Goal: Task Accomplishment & Management: Complete application form

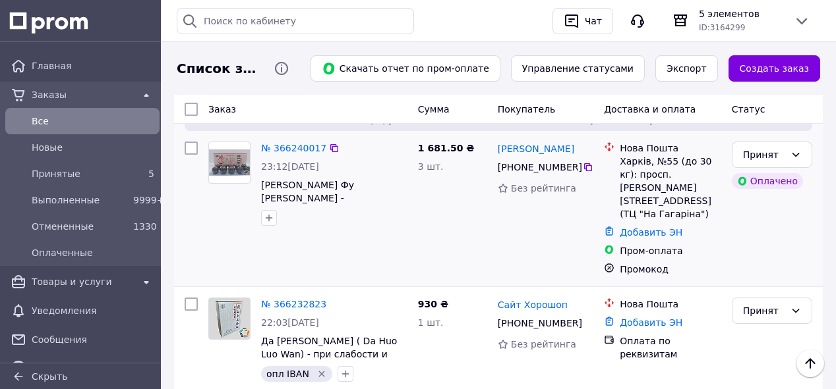
scroll to position [193, 0]
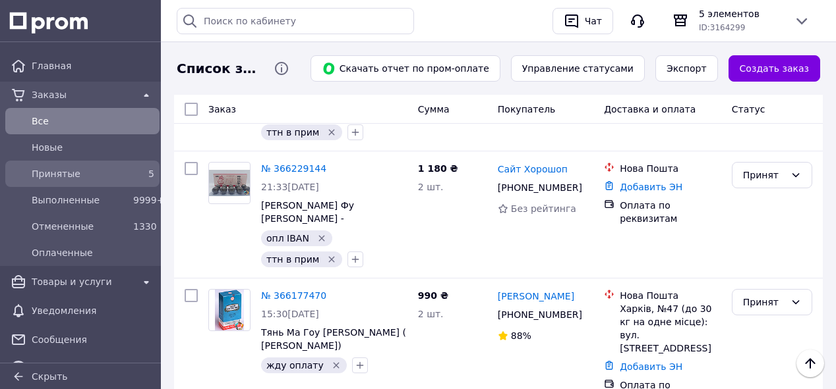
click at [92, 177] on span "Принятые" at bounding box center [80, 173] width 96 height 13
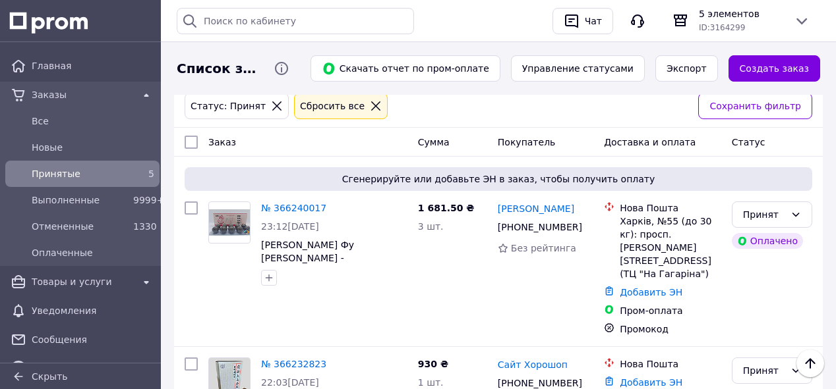
scroll to position [193, 0]
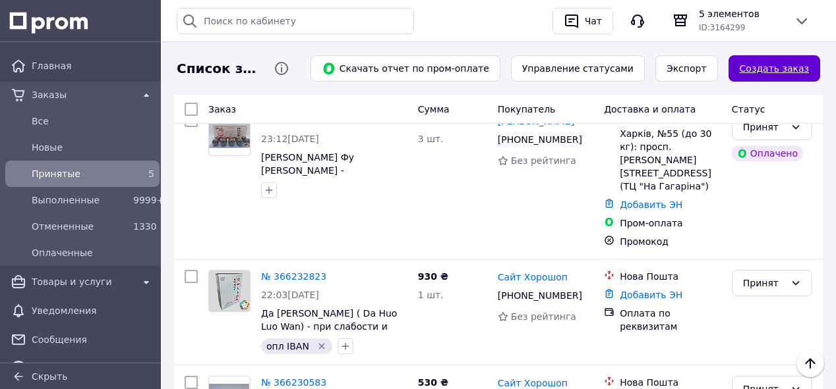
click at [779, 63] on link "Создать заказ" at bounding box center [774, 68] width 92 height 26
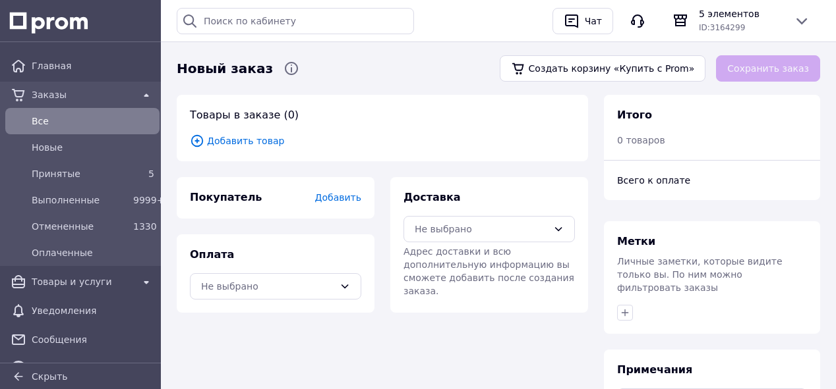
click at [236, 142] on span "Добавить товар" at bounding box center [382, 141] width 385 height 14
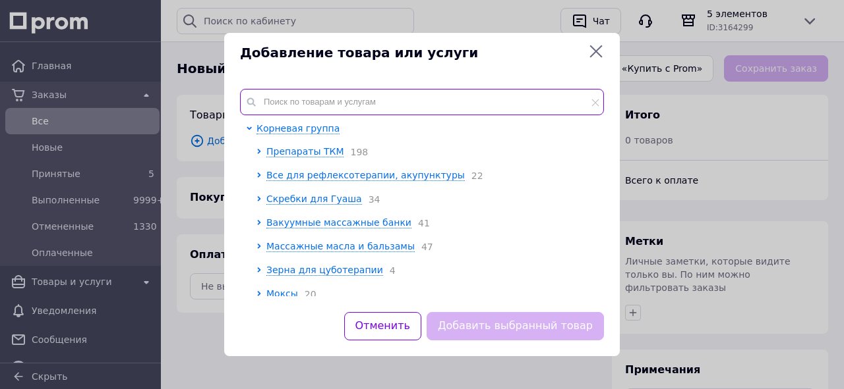
click at [330, 95] on input "text" at bounding box center [422, 102] width 364 height 26
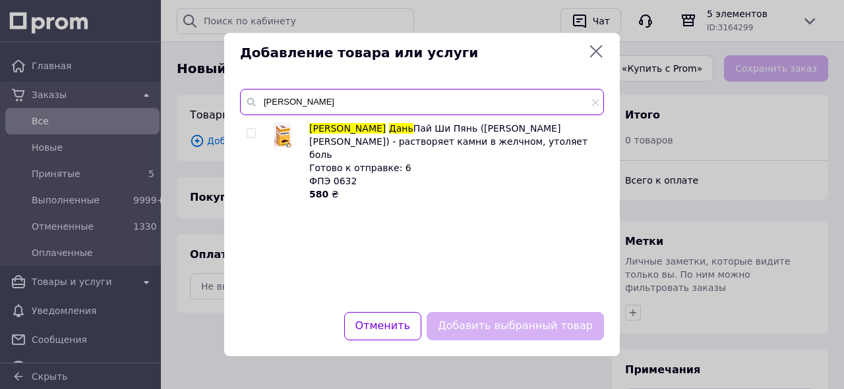
type input "[PERSON_NAME]"
click at [252, 132] on input "checkbox" at bounding box center [250, 133] width 9 height 9
checkbox input "true"
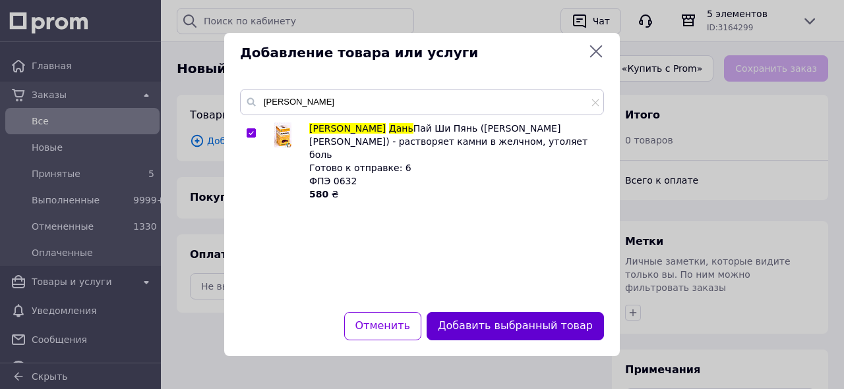
click at [566, 331] on button "Добавить выбранный товар" at bounding box center [514, 326] width 177 height 28
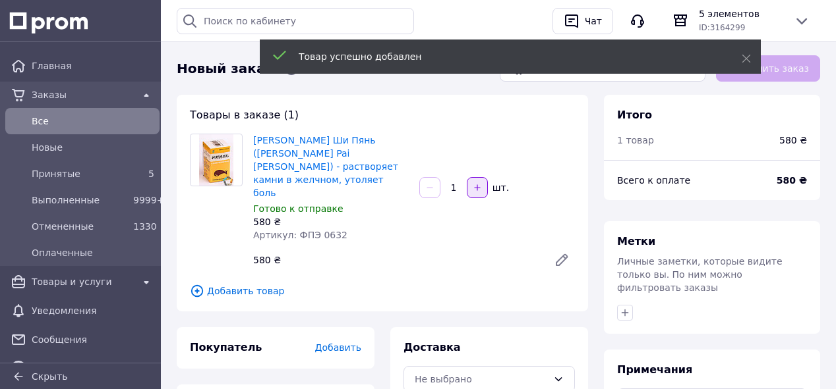
click at [474, 183] on icon "button" at bounding box center [477, 187] width 9 height 9
type input "2"
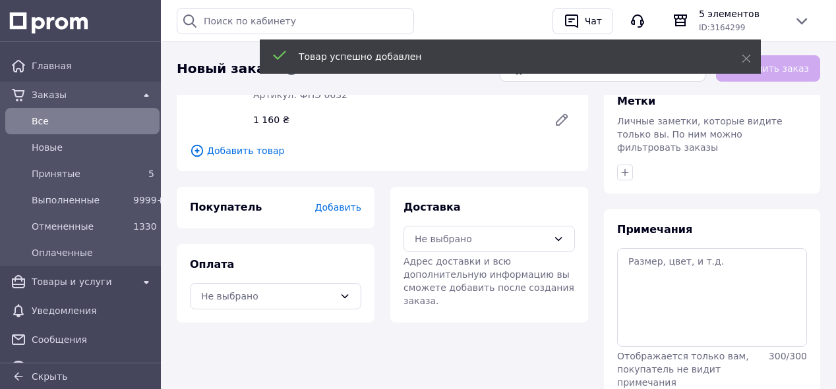
scroll to position [206, 0]
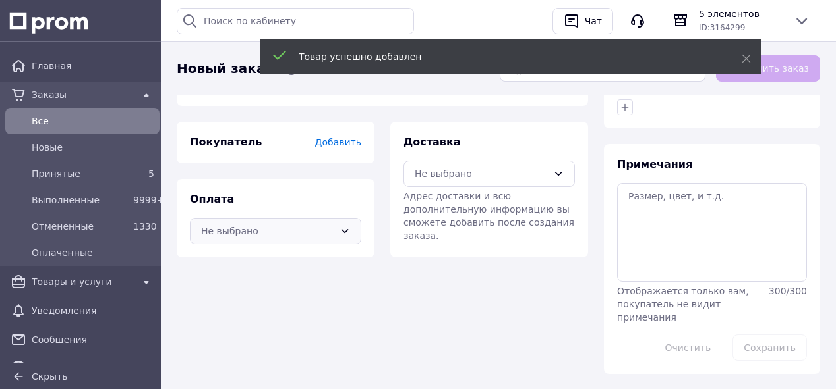
click at [346, 226] on icon at bounding box center [344, 231] width 11 height 11
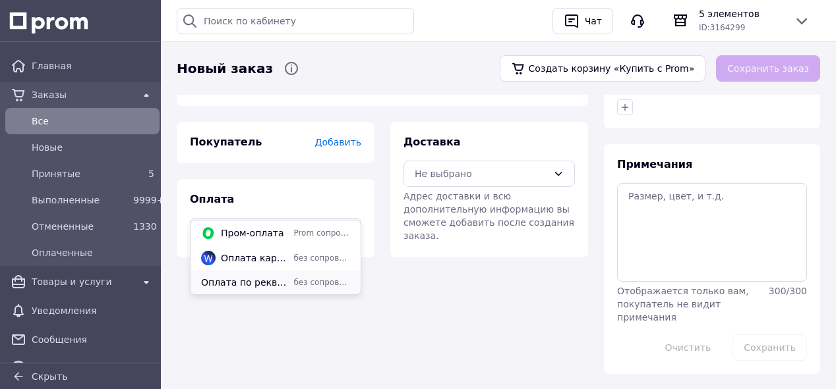
click at [303, 285] on span "без сопровождения Prom" at bounding box center [321, 282] width 57 height 11
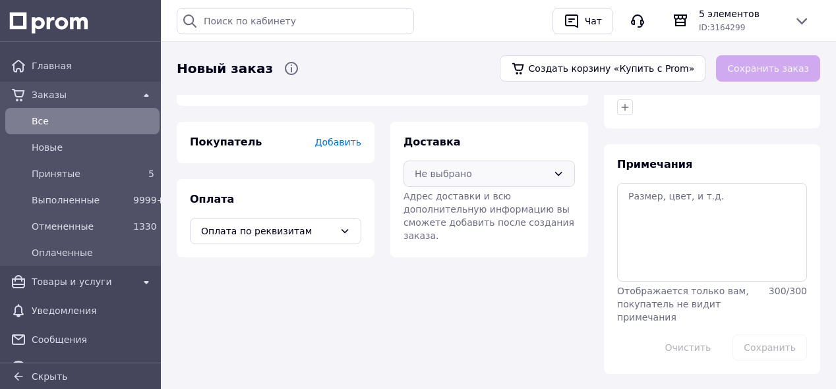
click at [550, 161] on div "Не выбрано" at bounding box center [488, 174] width 171 height 26
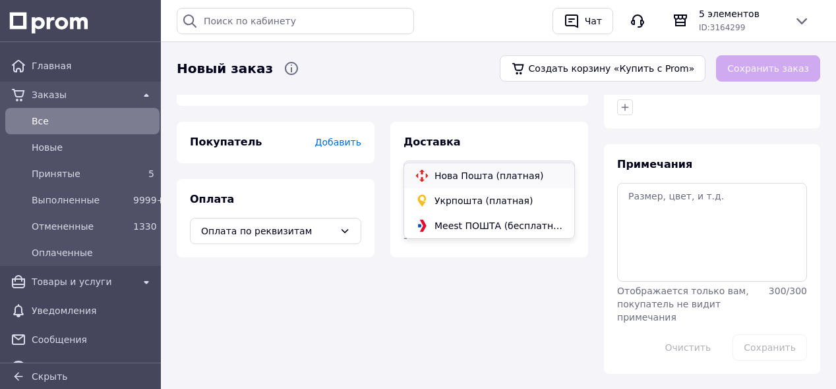
click at [504, 178] on span "Нова Пошта (платная)" at bounding box center [498, 175] width 129 height 13
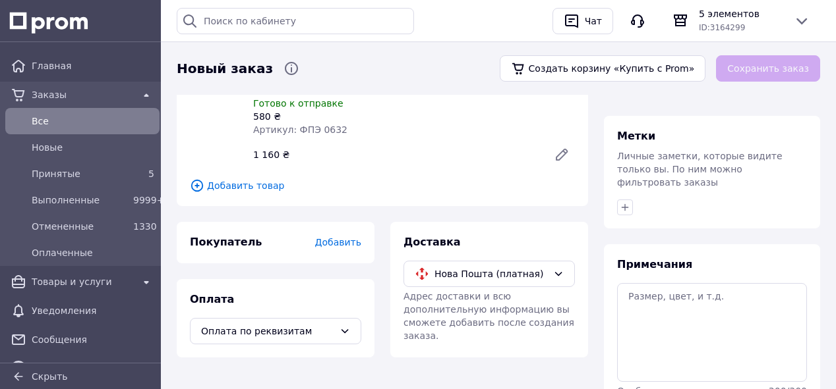
scroll to position [193, 0]
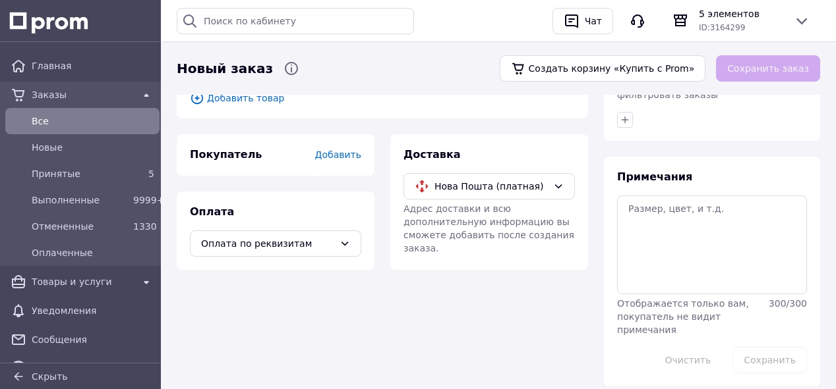
click at [343, 150] on span "Добавить" at bounding box center [338, 155] width 46 height 11
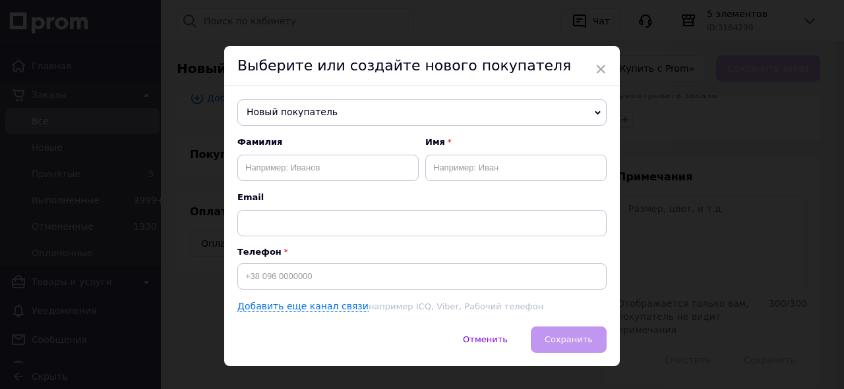
click at [366, 115] on span "Новый покупатель" at bounding box center [421, 113] width 369 height 26
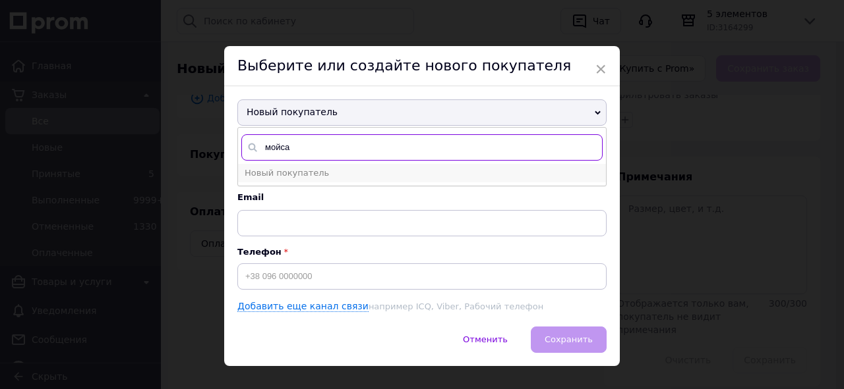
type input "мойса"
click at [342, 177] on li "Новый покупатель" at bounding box center [422, 173] width 368 height 18
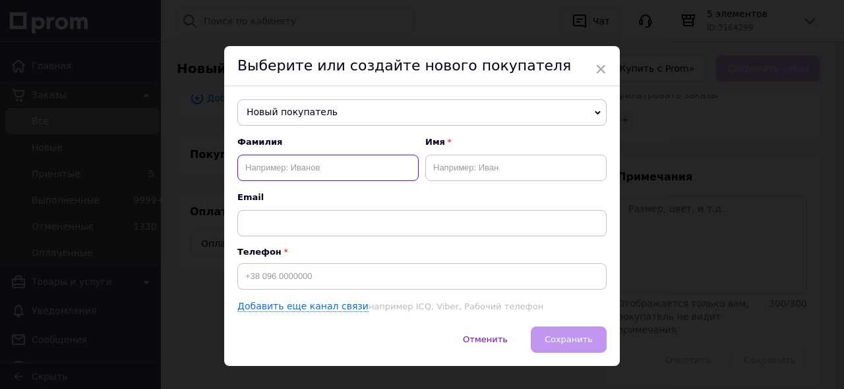
click at [337, 167] on input "text" at bounding box center [327, 168] width 181 height 26
type input "Мойса"
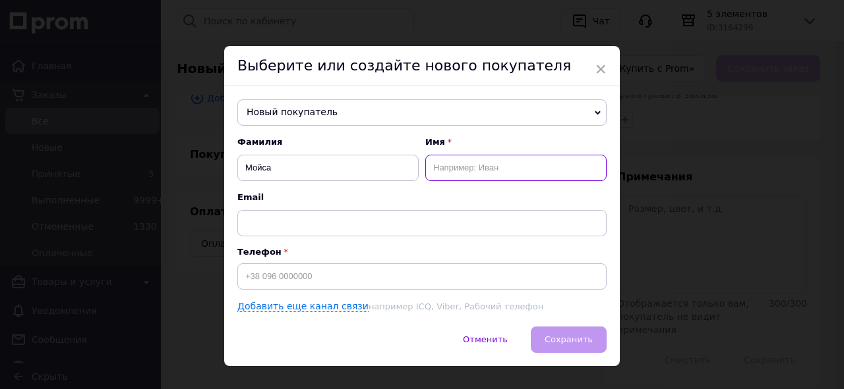
click at [506, 174] on input "text" at bounding box center [515, 168] width 181 height 26
type input "[PERSON_NAME]"
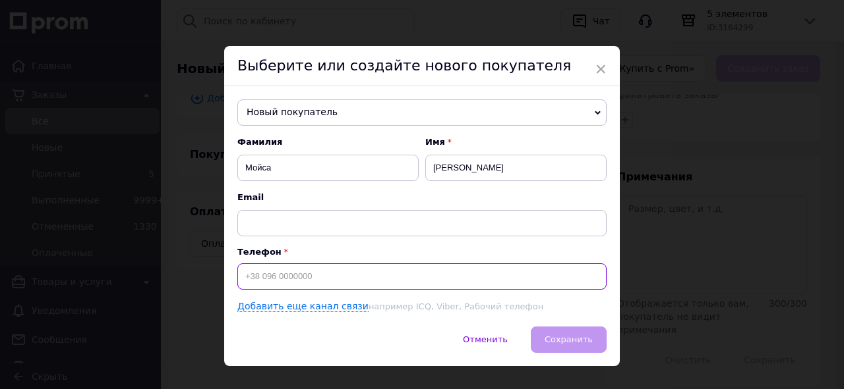
click at [355, 272] on input at bounding box center [421, 277] width 369 height 26
type input "[PHONE_NUMBER]"
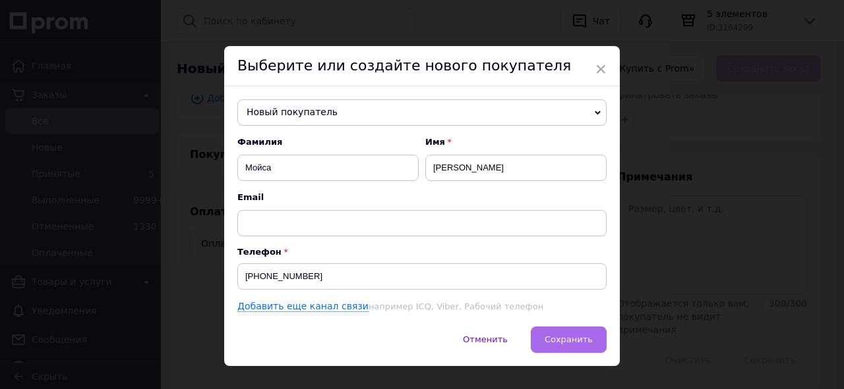
click at [575, 340] on span "Сохранить" at bounding box center [568, 340] width 48 height 10
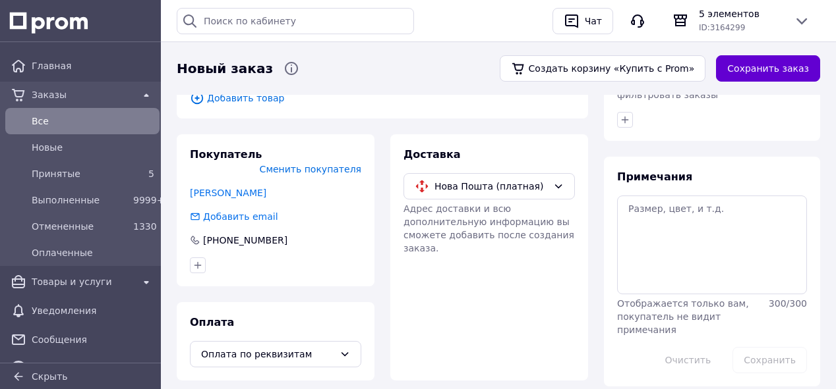
click at [765, 63] on button "Сохранить заказ" at bounding box center [768, 68] width 104 height 26
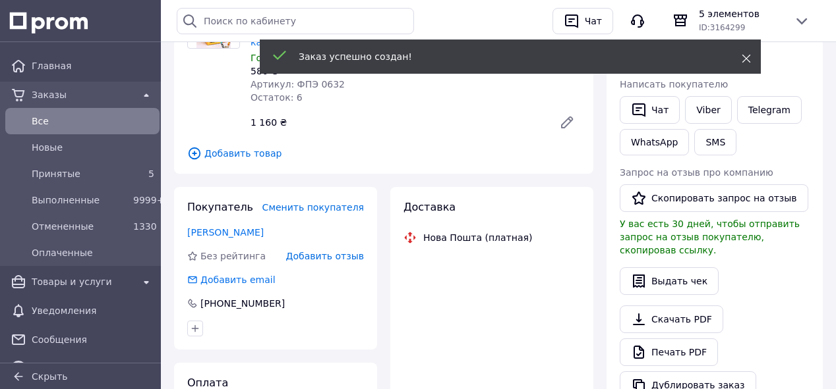
click at [743, 62] on icon at bounding box center [745, 58] width 9 height 9
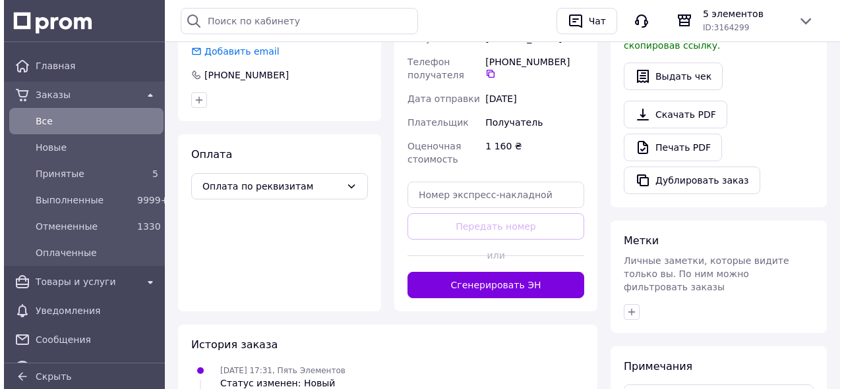
scroll to position [333, 0]
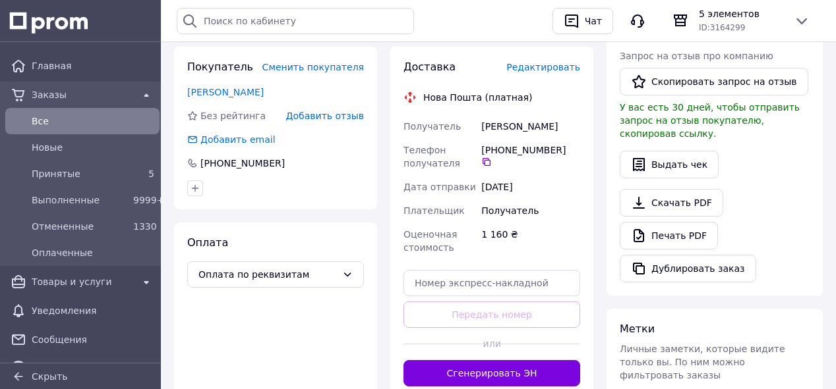
click at [554, 62] on span "Редактировать" at bounding box center [543, 67] width 74 height 11
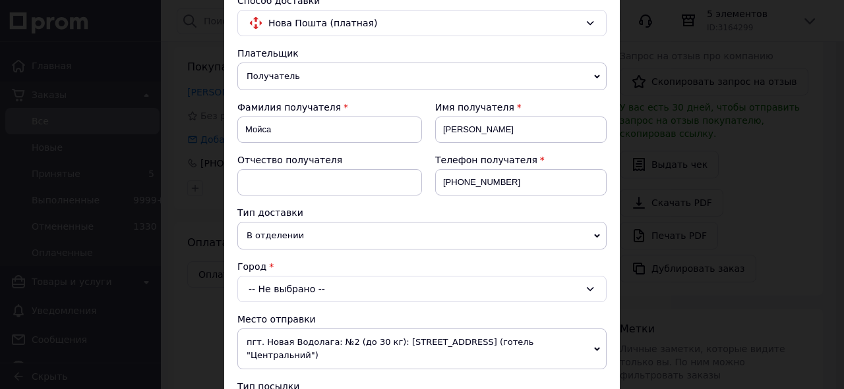
scroll to position [211, 0]
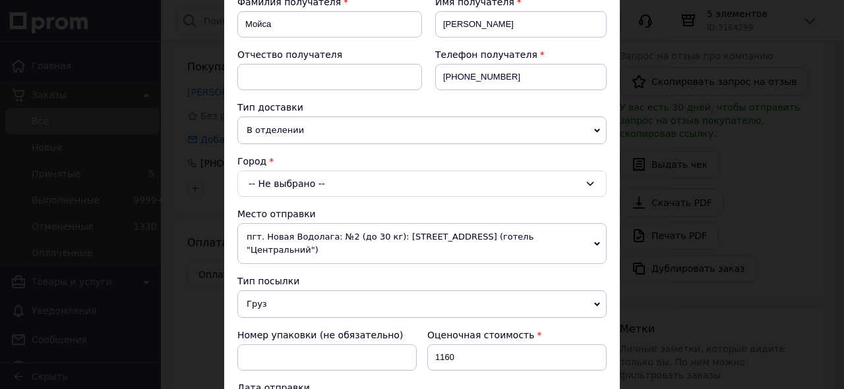
click at [348, 185] on div "-- Не выбрано --" at bounding box center [421, 184] width 369 height 26
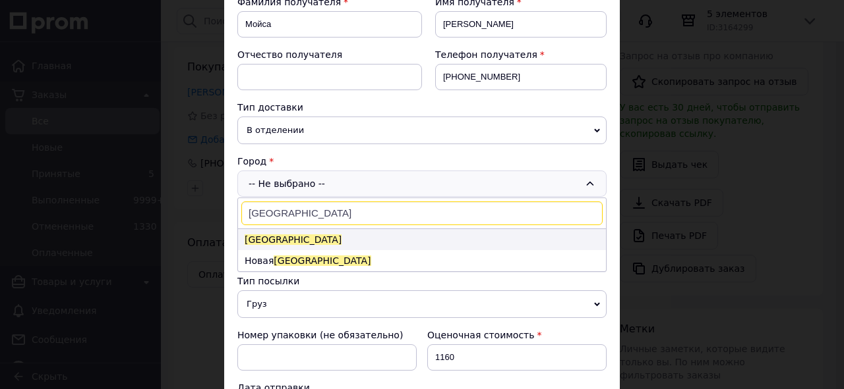
type input "[GEOGRAPHIC_DATA]"
click at [308, 241] on li "[GEOGRAPHIC_DATA]" at bounding box center [422, 239] width 368 height 21
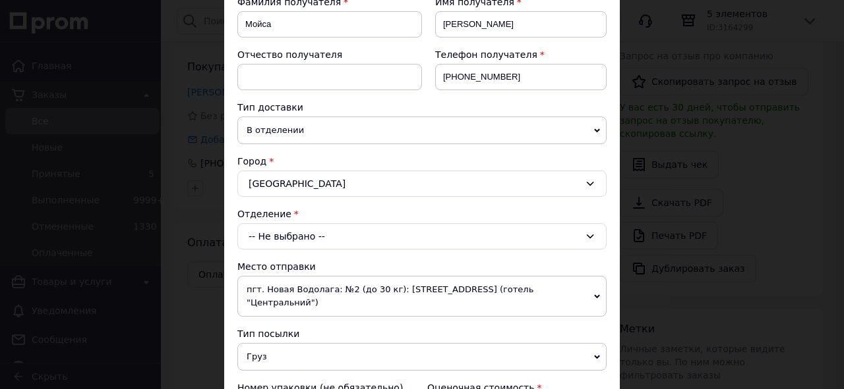
click at [316, 235] on div "-- Не выбрано --" at bounding box center [421, 236] width 369 height 26
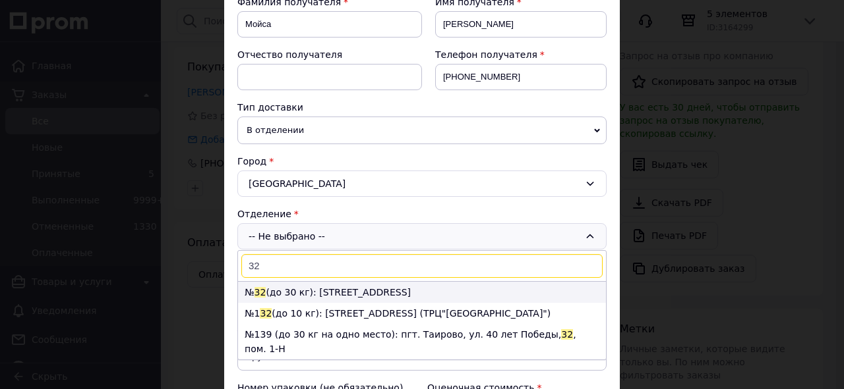
type input "32"
click at [360, 289] on li "№ 32 (до 30 кг): [STREET_ADDRESS]" at bounding box center [422, 292] width 368 height 21
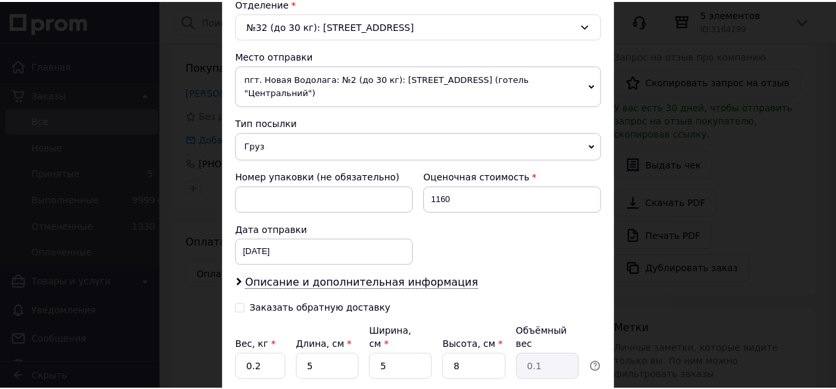
scroll to position [492, 0]
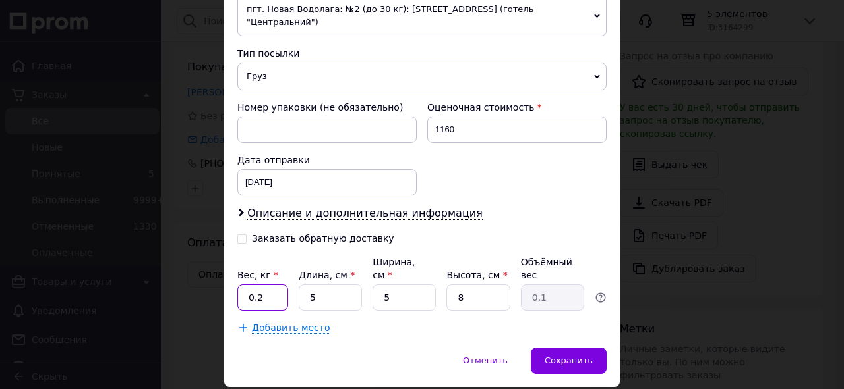
click at [268, 285] on input "0.2" at bounding box center [262, 298] width 51 height 26
type input "0.5"
click at [496, 117] on input "1160" at bounding box center [516, 130] width 179 height 26
type input "1"
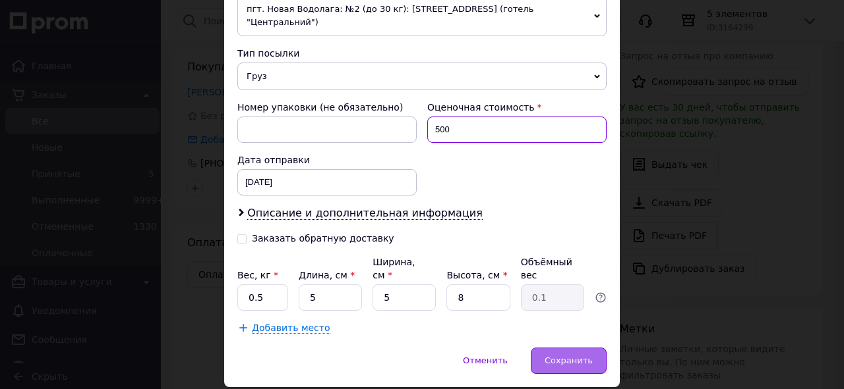
type input "500"
click at [585, 356] on span "Сохранить" at bounding box center [568, 361] width 48 height 10
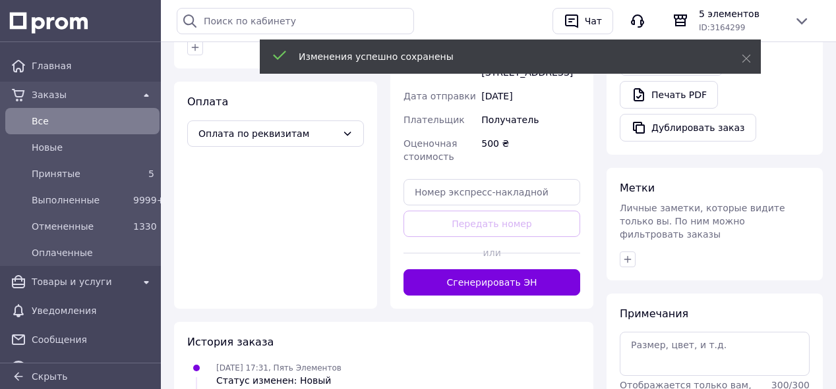
scroll to position [527, 0]
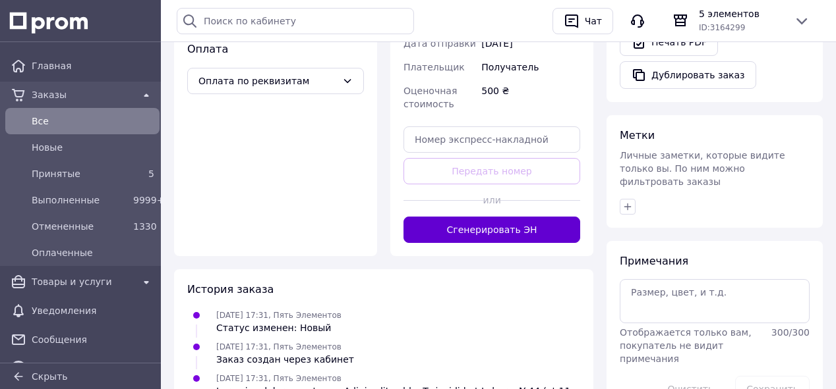
click at [528, 217] on button "Сгенерировать ЭН" at bounding box center [491, 230] width 177 height 26
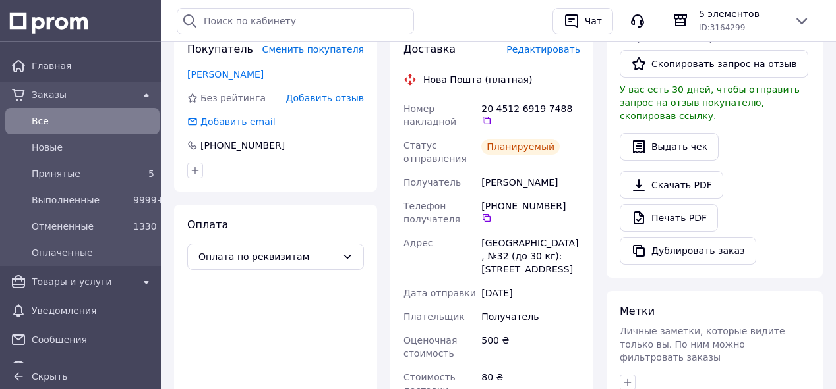
scroll to position [264, 0]
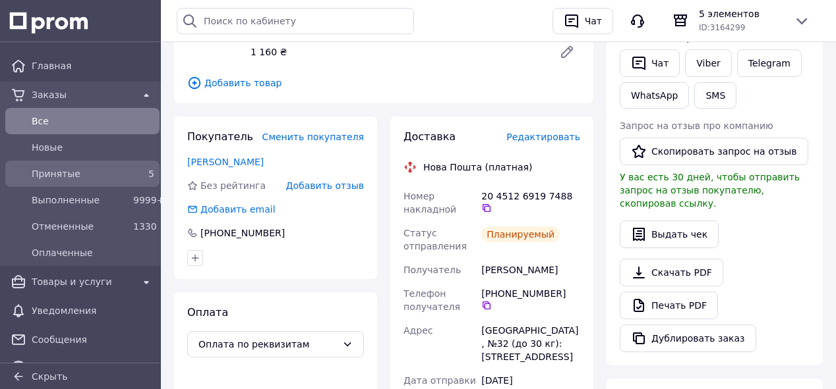
click at [83, 169] on span "Принятые" at bounding box center [80, 173] width 96 height 13
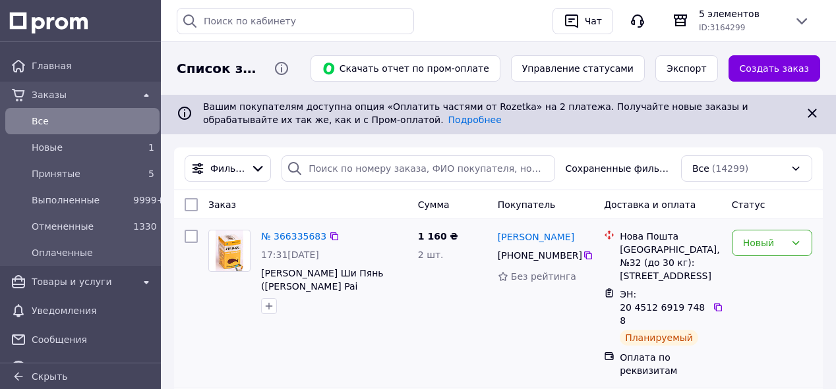
scroll to position [105, 0]
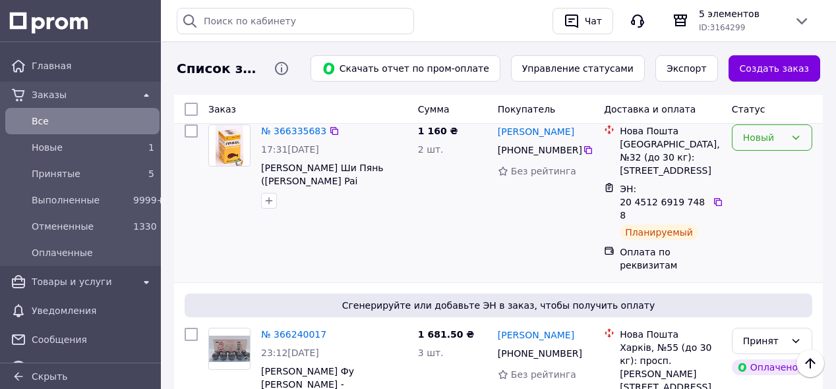
click at [780, 137] on div "Новый" at bounding box center [764, 137] width 42 height 14
click at [755, 170] on li "Принят" at bounding box center [771, 167] width 79 height 24
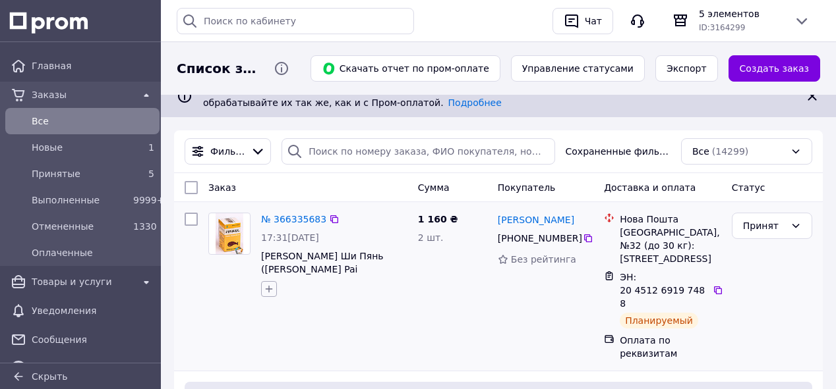
click at [268, 293] on icon "button" at bounding box center [269, 289] width 11 height 11
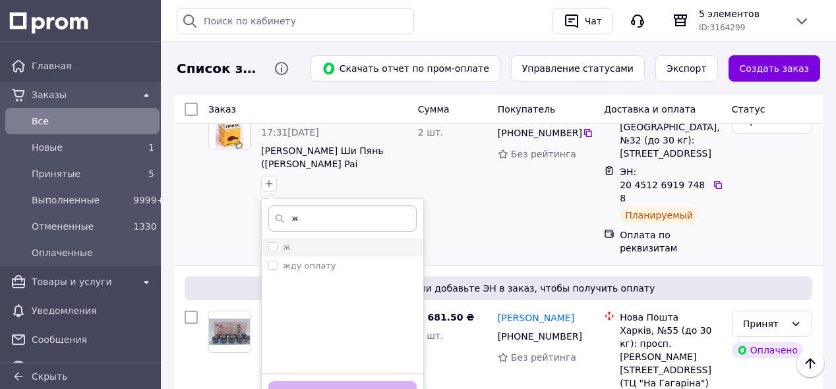
type input "ж"
click at [272, 246] on input "ж" at bounding box center [272, 247] width 9 height 9
checkbox input "true"
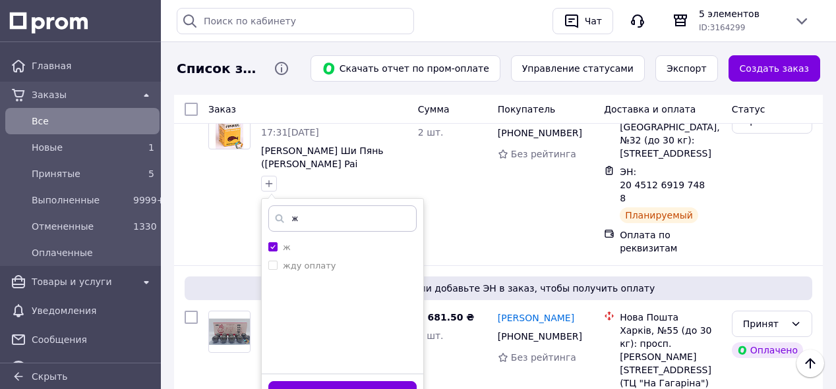
scroll to position [211, 0]
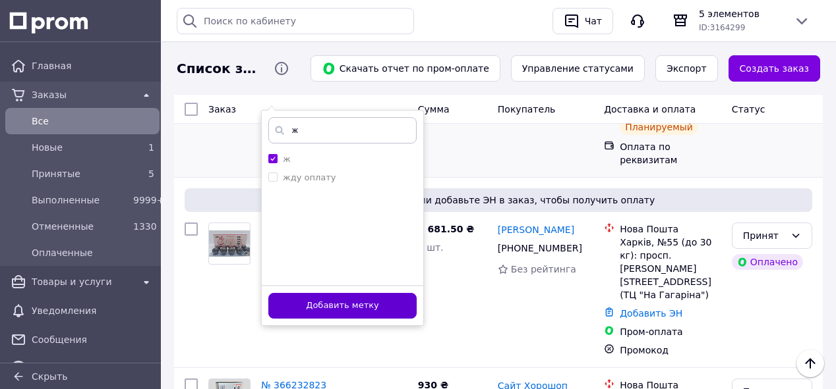
click at [379, 308] on button "Добавить метку" at bounding box center [342, 306] width 148 height 26
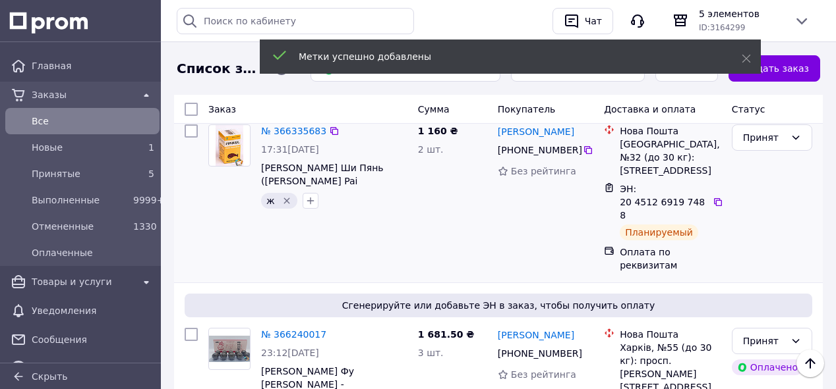
scroll to position [17, 0]
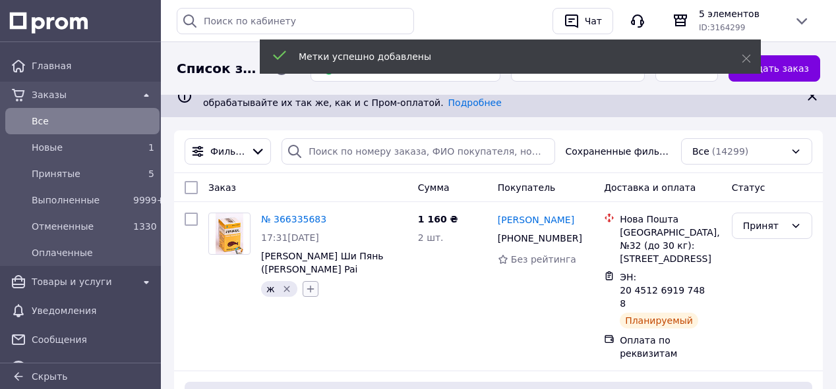
click at [308, 290] on icon "button" at bounding box center [310, 289] width 7 height 7
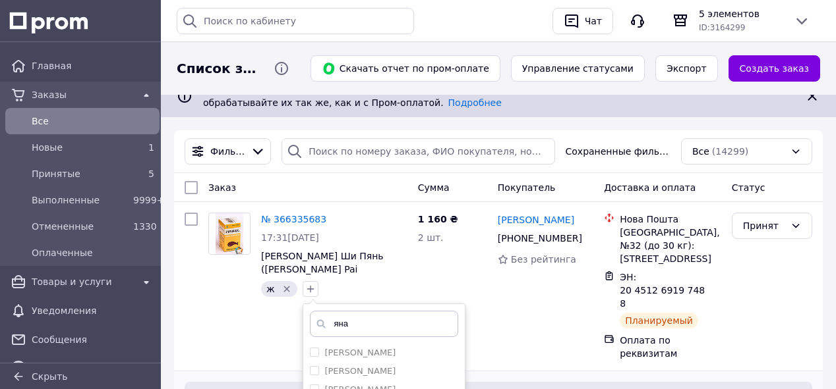
scroll to position [123, 0]
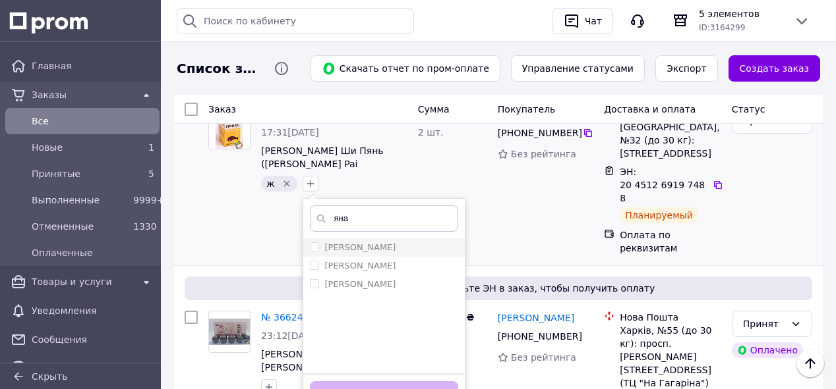
type input "яна"
click at [311, 247] on input "[PERSON_NAME]" at bounding box center [314, 247] width 9 height 9
checkbox input "true"
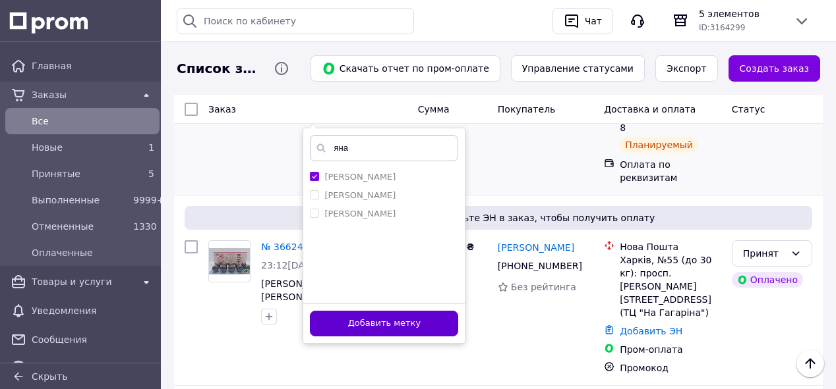
click at [424, 322] on button "Добавить метку" at bounding box center [384, 324] width 148 height 26
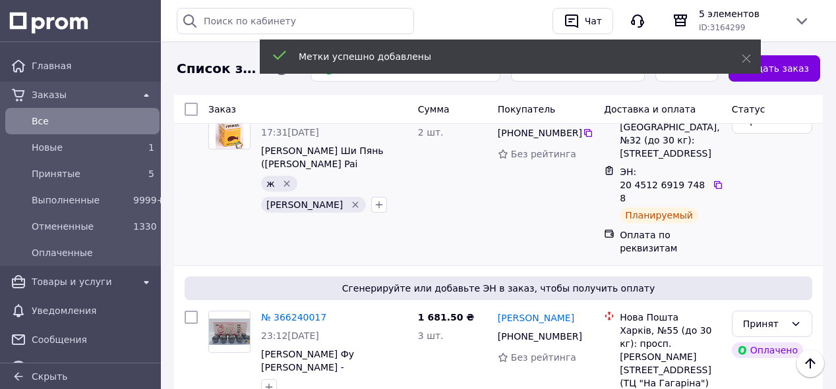
scroll to position [35, 0]
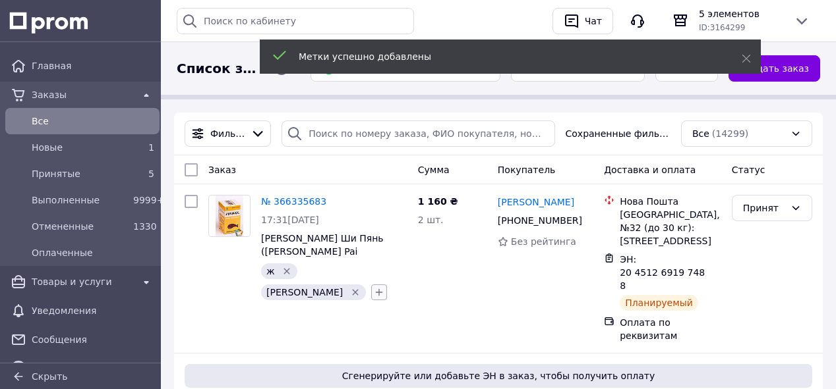
click at [374, 287] on icon "button" at bounding box center [379, 292] width 11 height 11
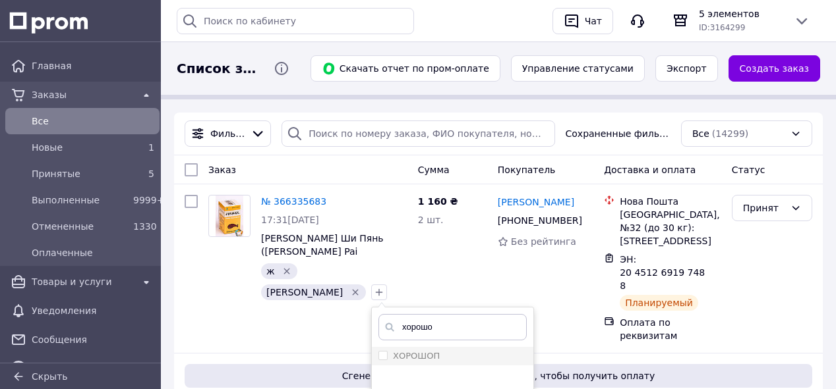
type input "хорошо"
click at [378, 351] on input "ХОРОШОП" at bounding box center [382, 355] width 9 height 9
checkbox input "true"
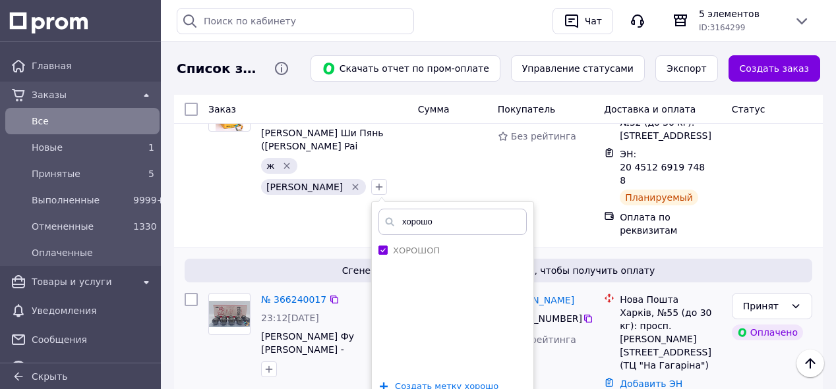
scroll to position [228, 0]
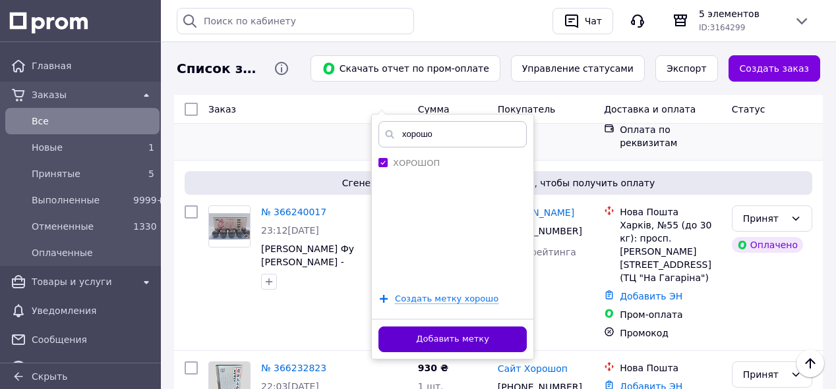
click at [483, 327] on button "Добавить метку" at bounding box center [452, 340] width 148 height 26
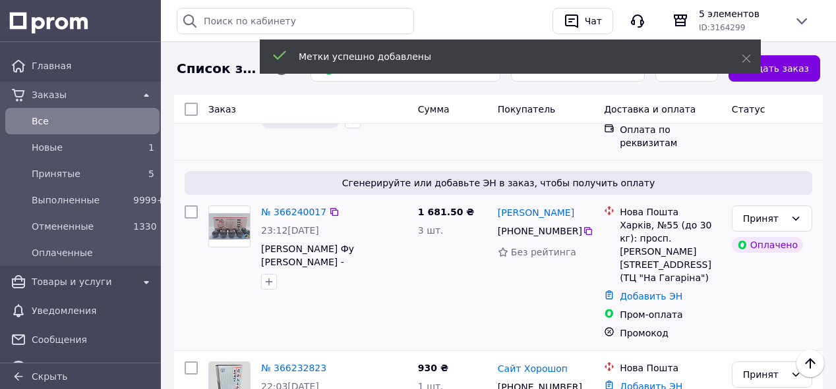
scroll to position [123, 0]
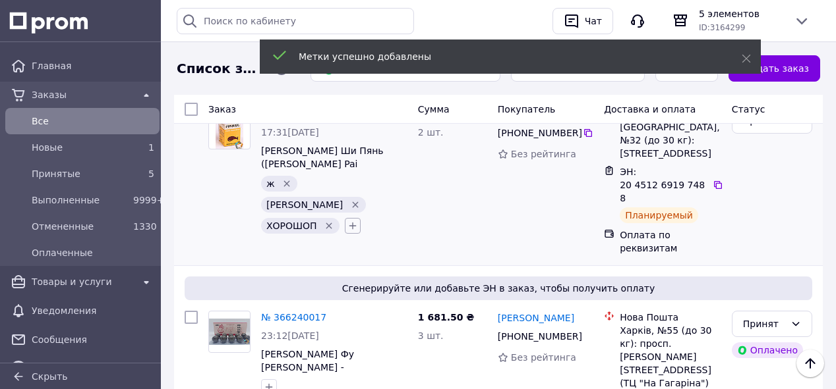
click at [348, 221] on icon "button" at bounding box center [352, 226] width 11 height 11
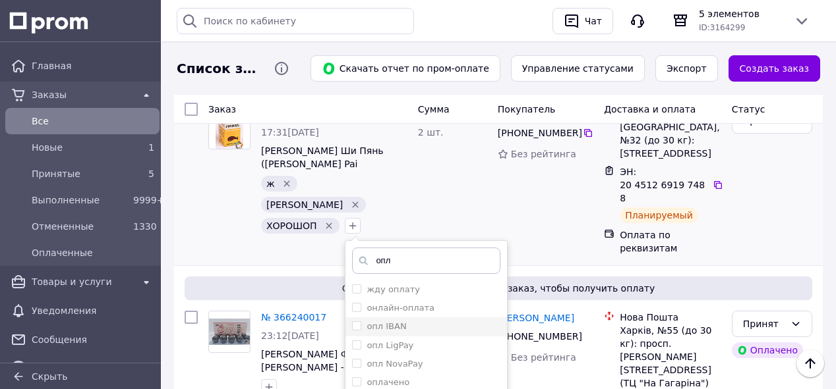
type input "опл"
click at [352, 322] on input "опл IBAN" at bounding box center [356, 326] width 9 height 9
checkbox input "true"
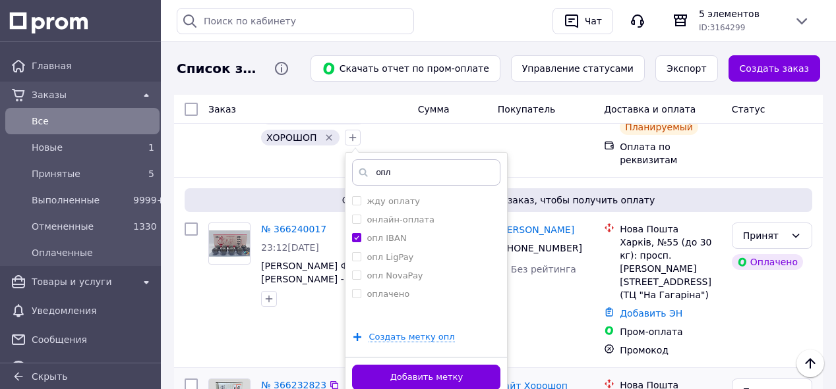
click at [471, 365] on button "Добавить метку" at bounding box center [426, 378] width 148 height 26
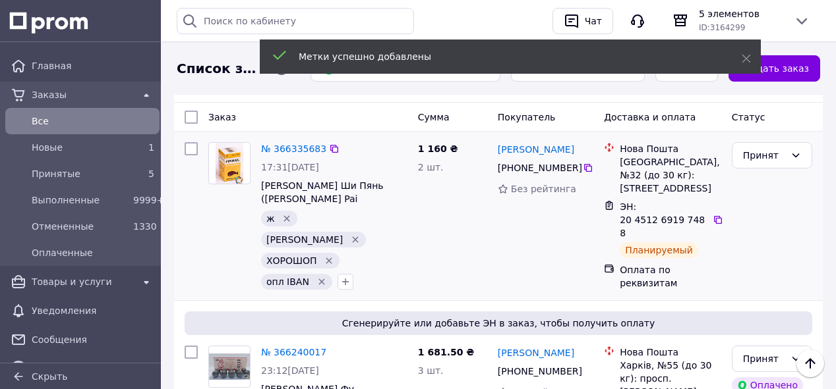
scroll to position [70, 0]
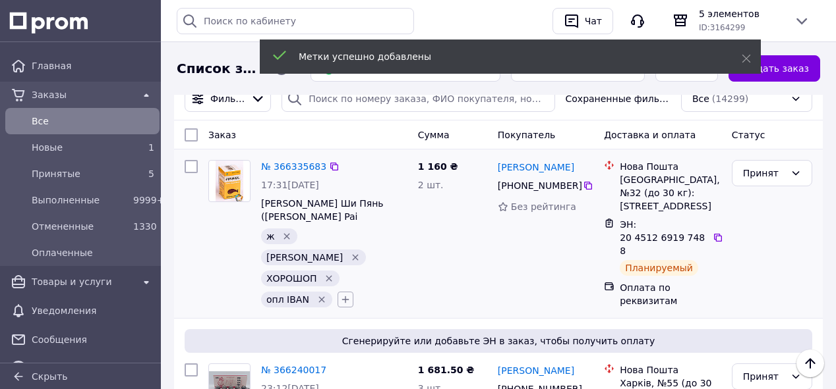
click at [341, 292] on button "button" at bounding box center [345, 300] width 16 height 16
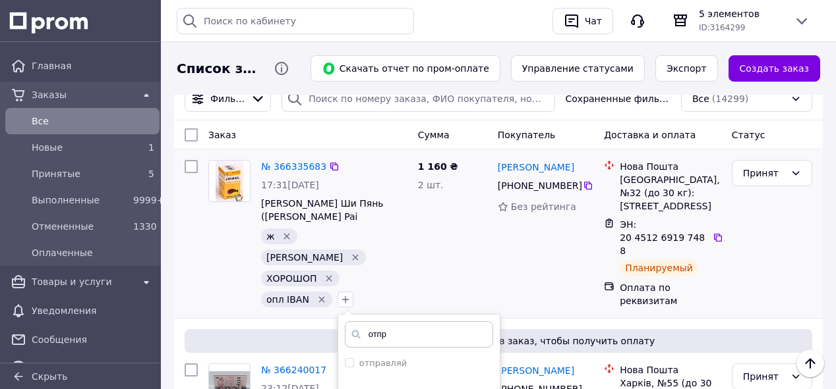
scroll to position [123, 0]
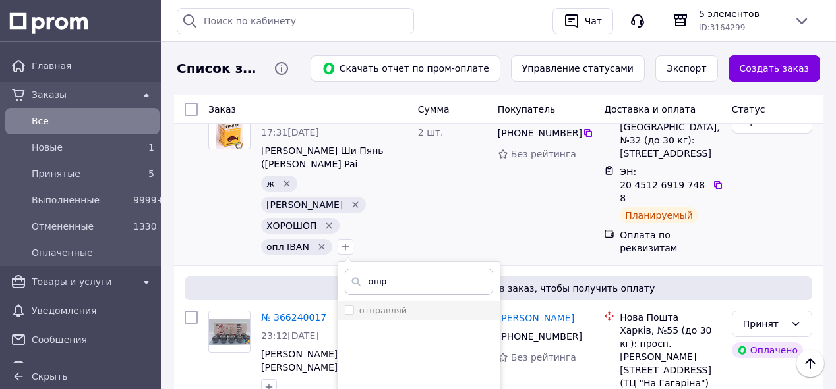
type input "отпр"
click at [345, 306] on input "отправляй" at bounding box center [349, 310] width 9 height 9
checkbox input "true"
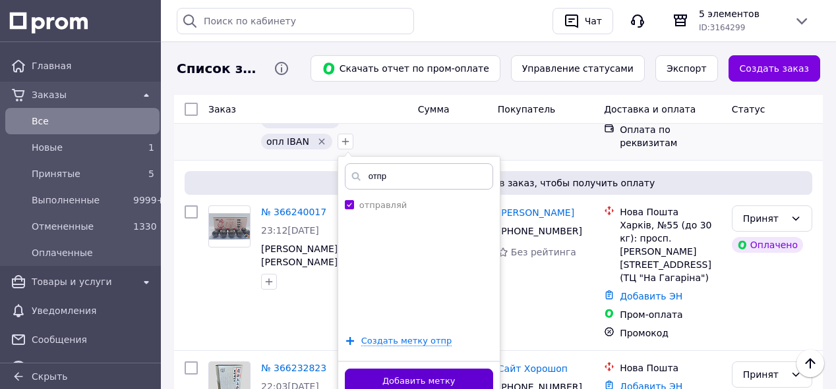
click at [446, 369] on button "Добавить метку" at bounding box center [419, 382] width 148 height 26
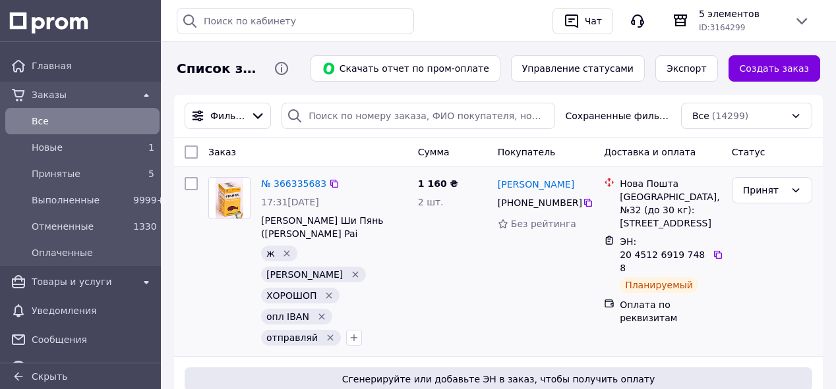
scroll to position [88, 0]
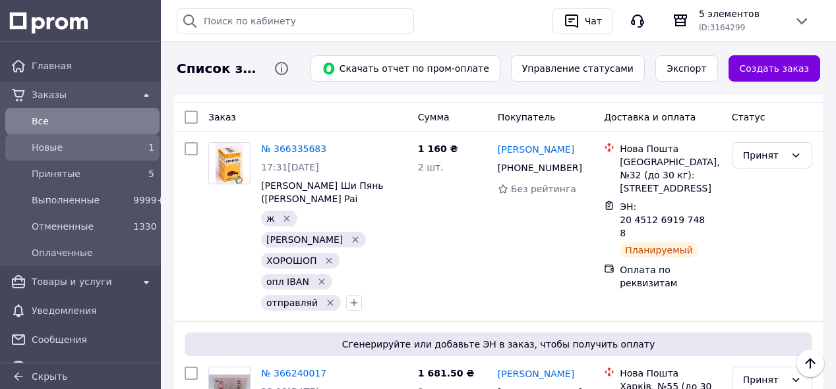
click at [89, 144] on span "Новые" at bounding box center [80, 147] width 96 height 13
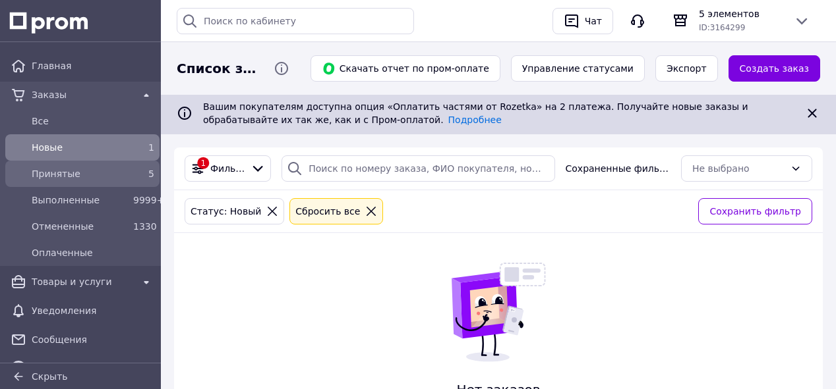
click at [84, 176] on span "Принятые" at bounding box center [80, 173] width 96 height 13
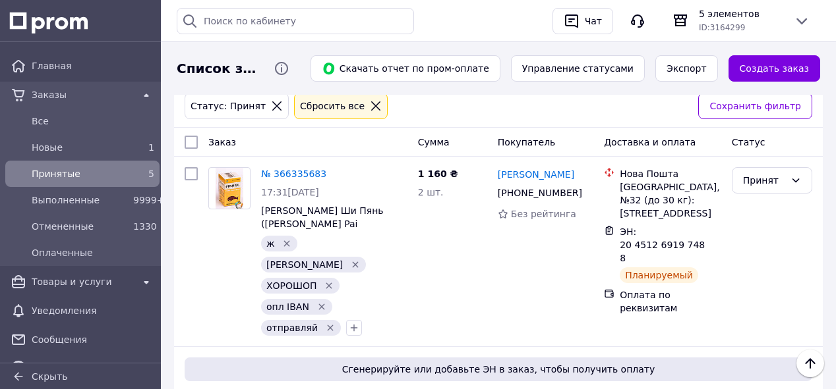
scroll to position [176, 0]
